Goal: Task Accomplishment & Management: Manage account settings

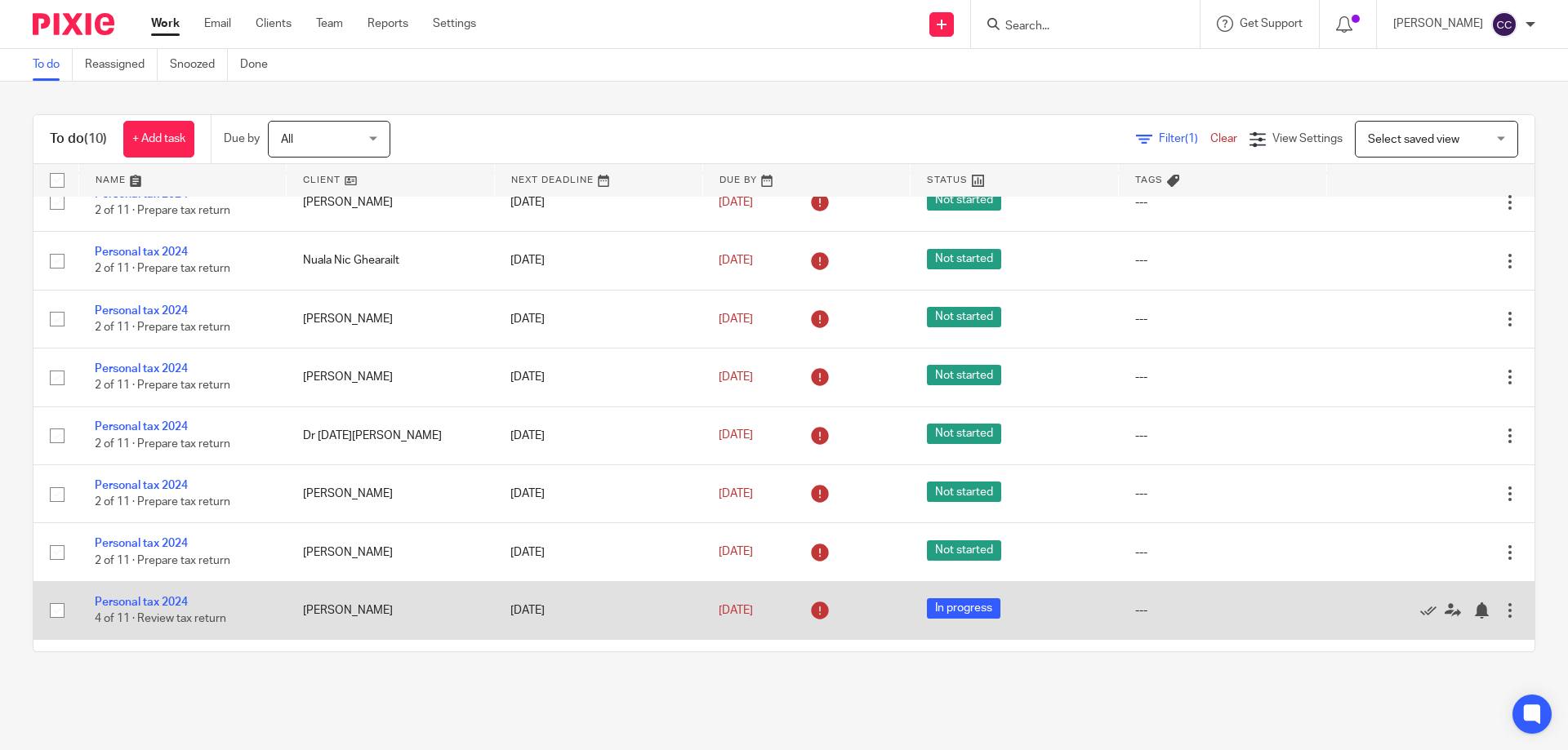
scroll to position [128, 0]
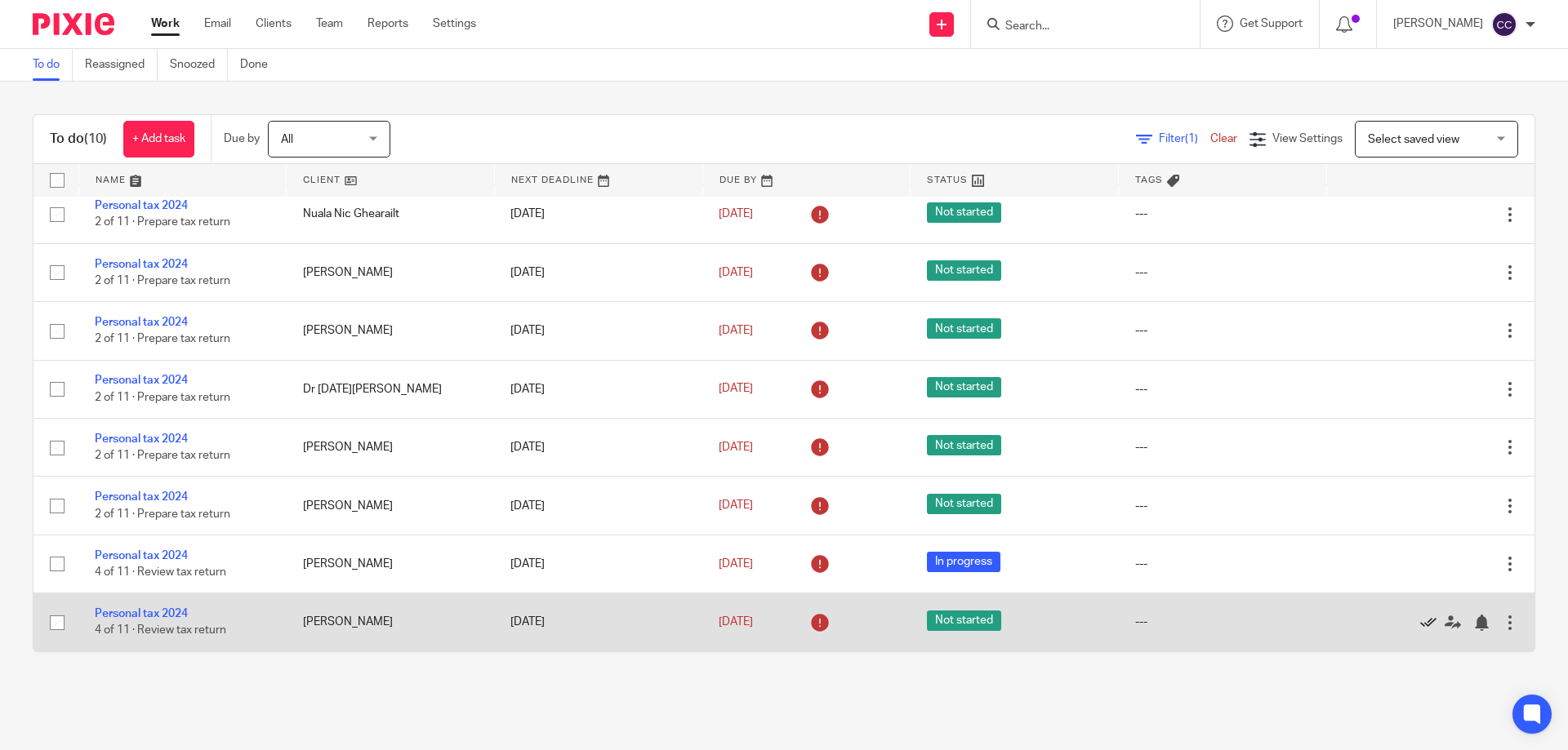
click at [1420, 621] on icon at bounding box center [1428, 623] width 17 height 17
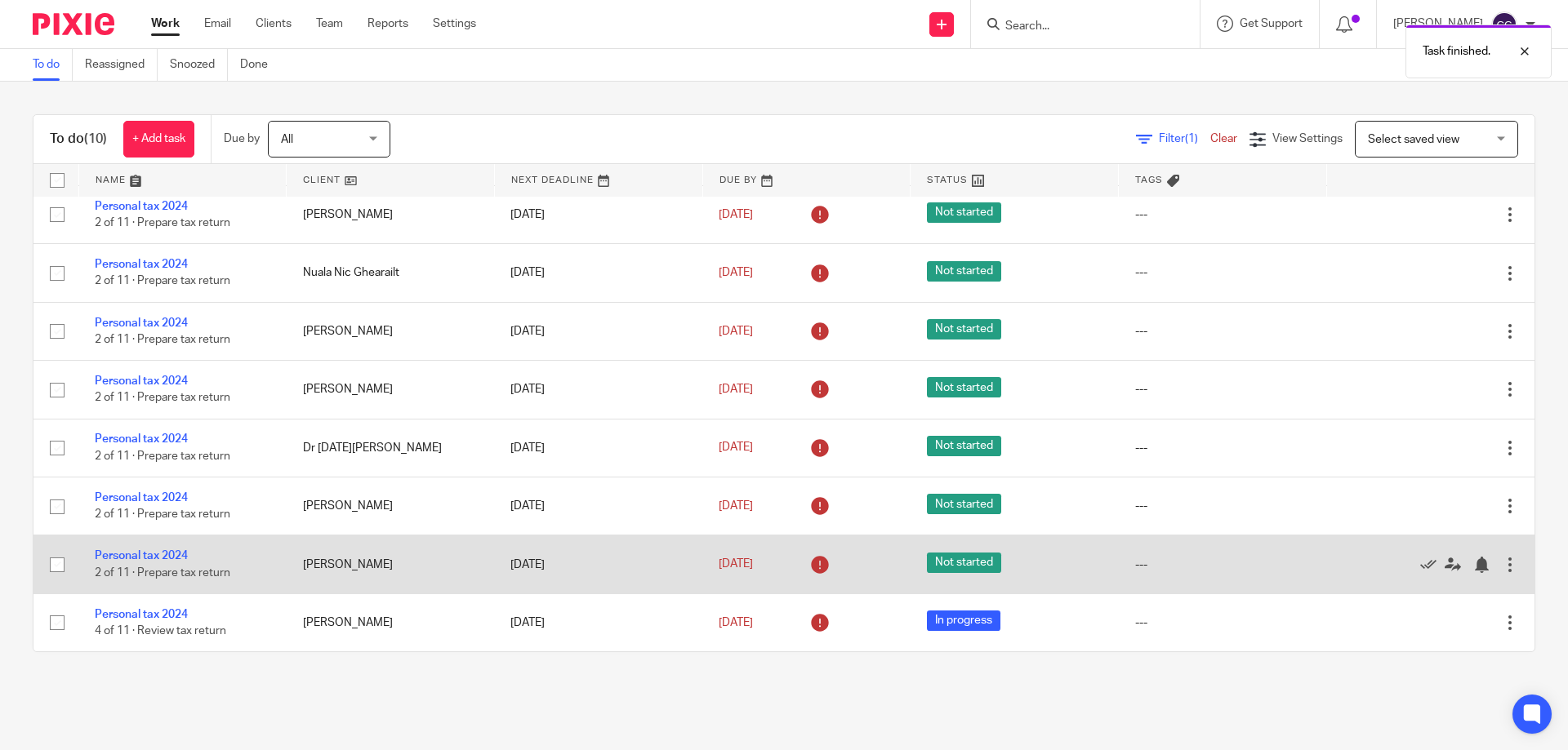
scroll to position [0, 0]
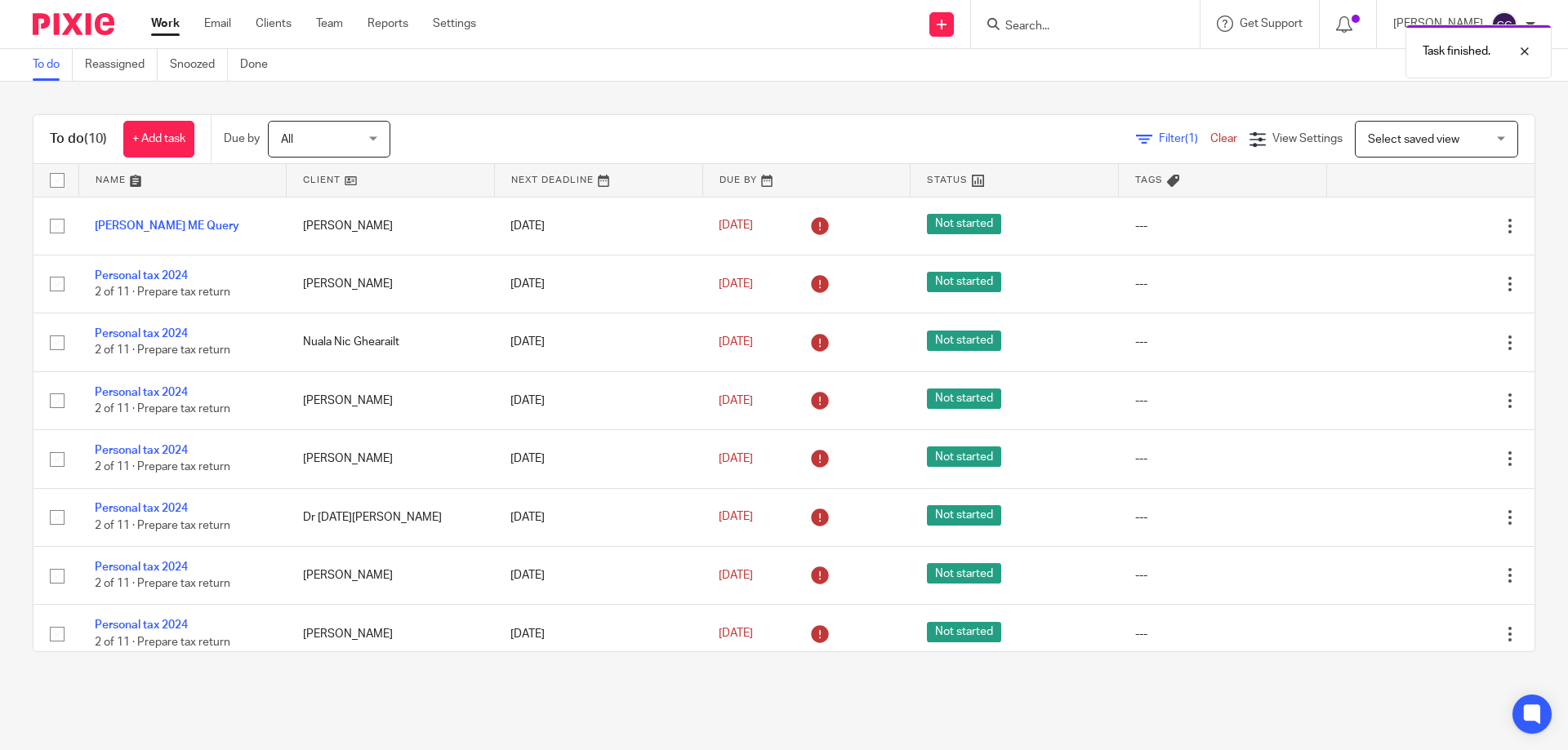
click at [373, 140] on div "All All" at bounding box center [329, 138] width 123 height 36
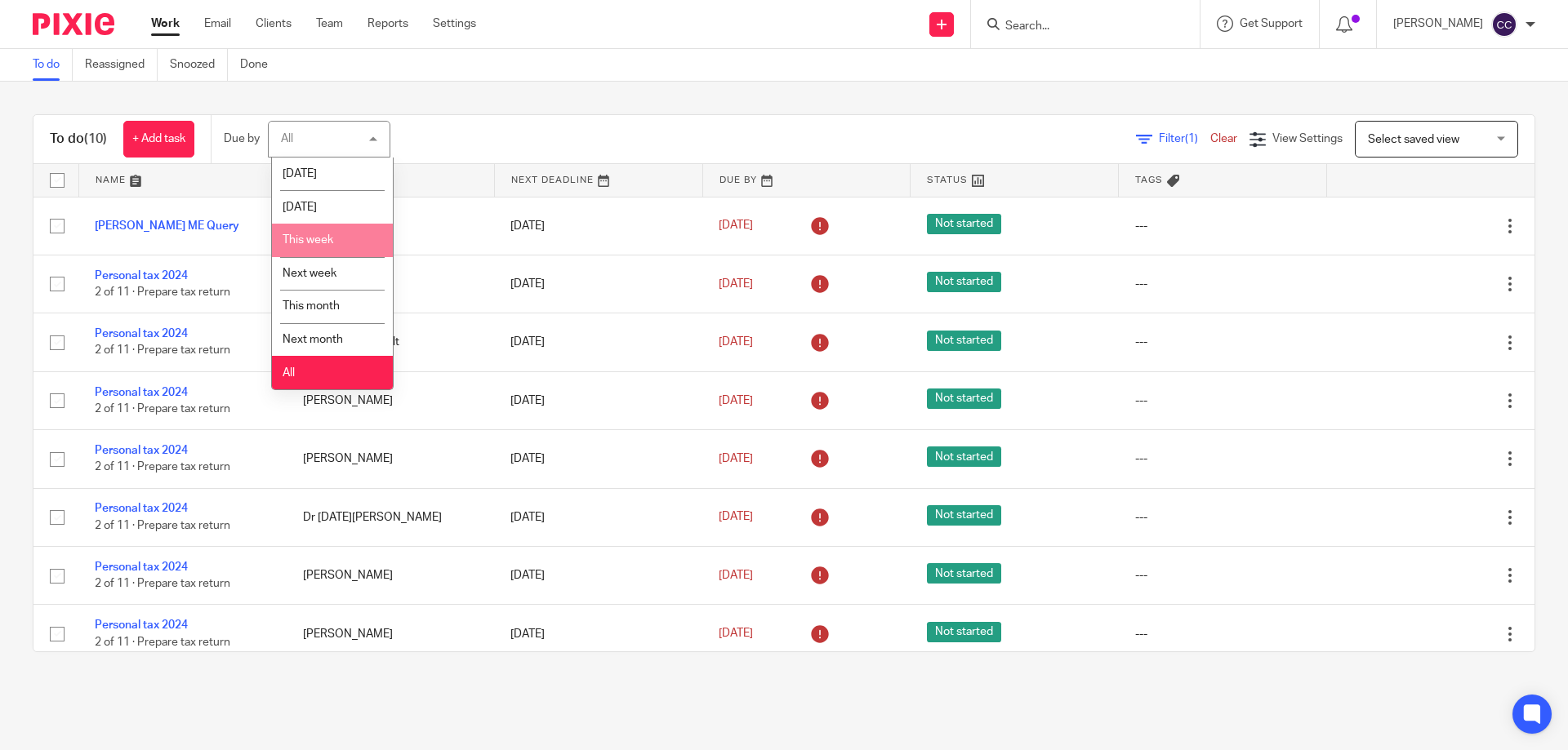
click at [330, 237] on span "This week" at bounding box center [308, 240] width 51 height 12
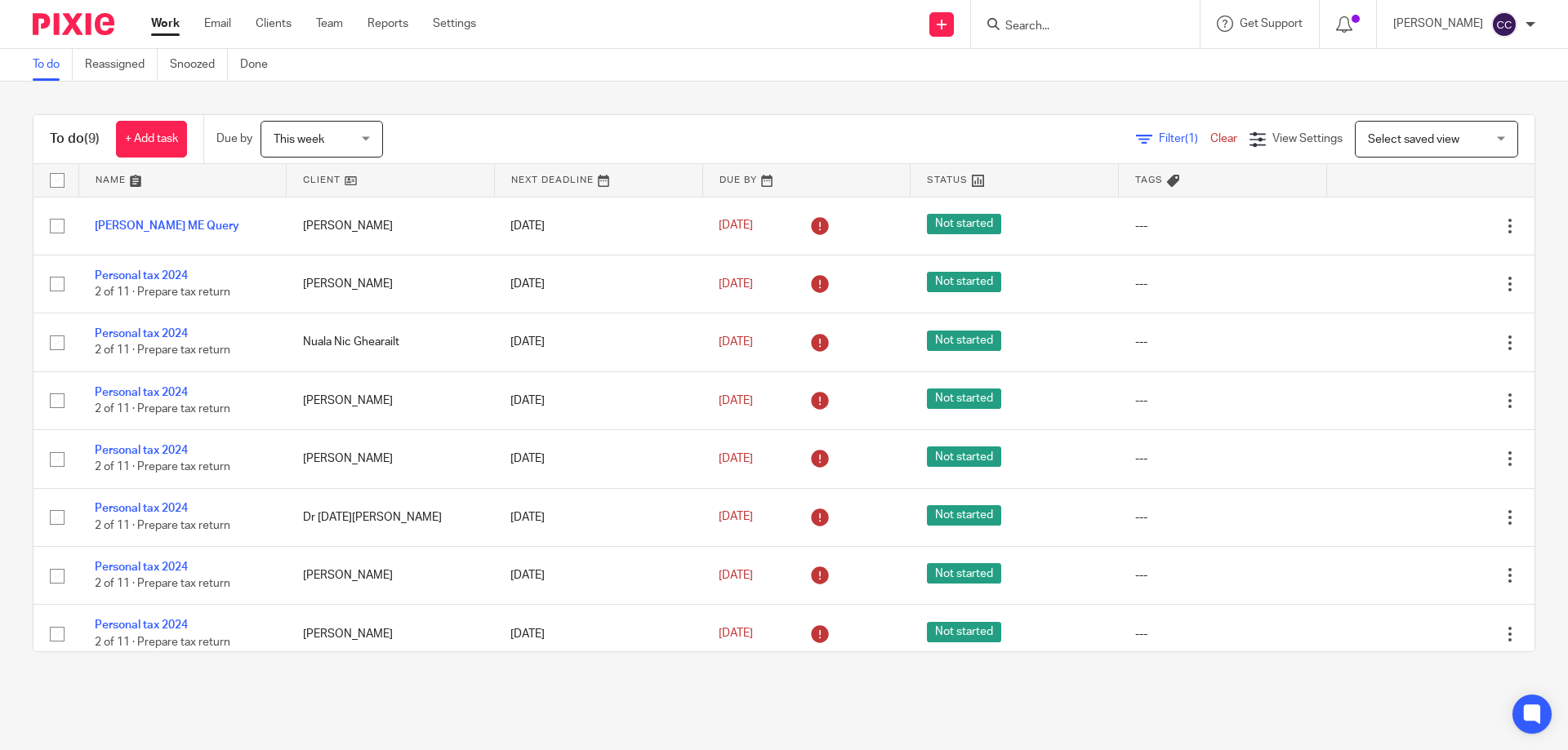
click at [367, 145] on div "This week This week" at bounding box center [322, 138] width 123 height 36
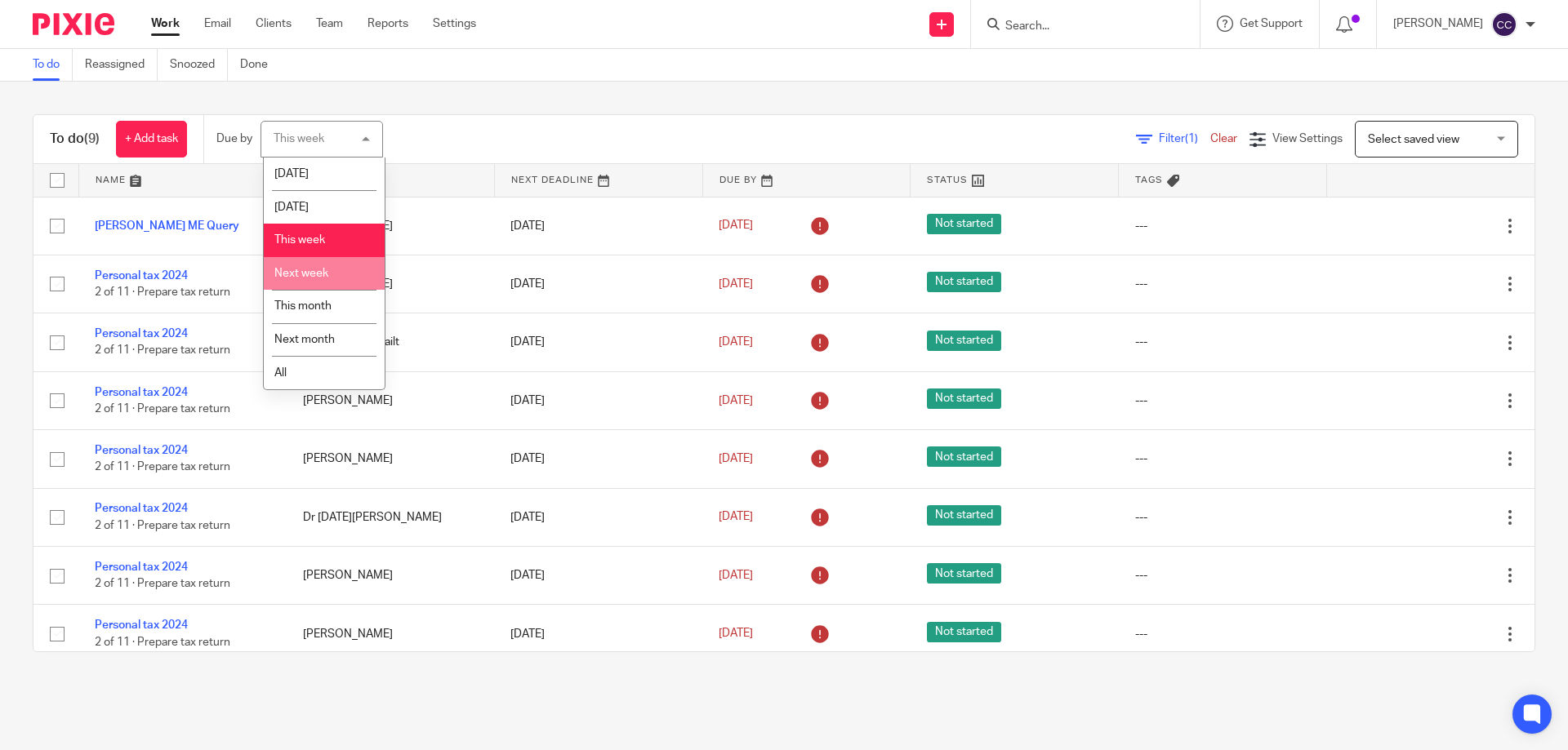
click at [318, 269] on span "Next week" at bounding box center [301, 274] width 54 height 12
